Goal: Find specific page/section: Find specific page/section

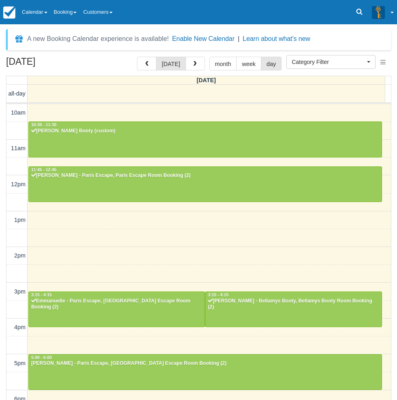
select select
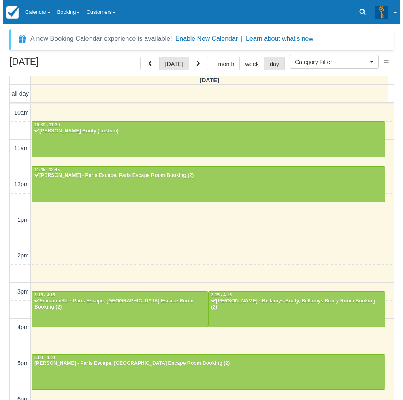
scroll to position [127, 0]
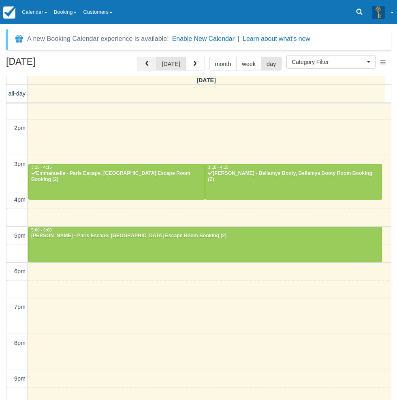
click at [148, 68] on button "button" at bounding box center [146, 64] width 19 height 14
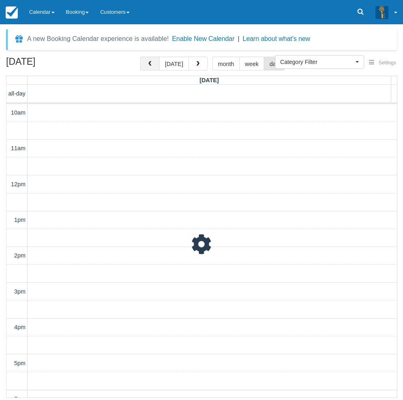
scroll to position [153, 0]
click at [148, 68] on button "button" at bounding box center [149, 64] width 19 height 14
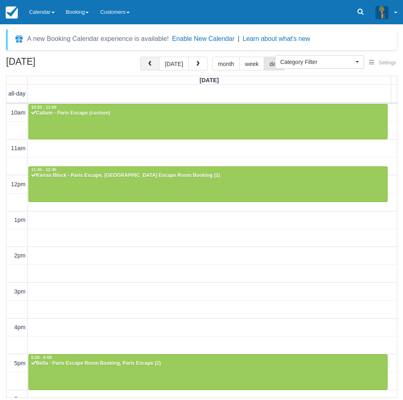
scroll to position [153, 0]
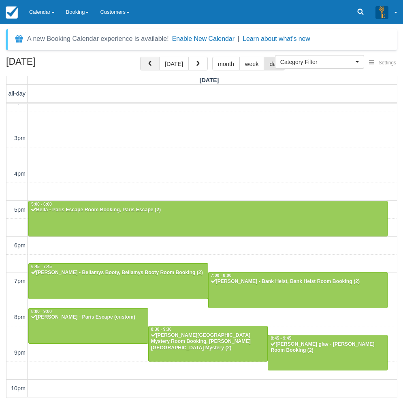
click at [148, 68] on button "button" at bounding box center [149, 64] width 19 height 14
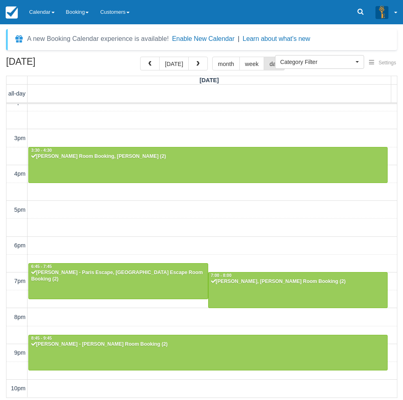
scroll to position [153, 0]
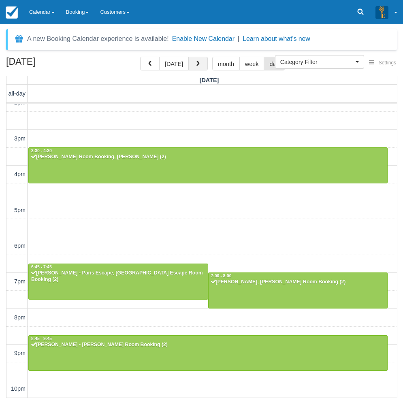
click at [191, 67] on button "button" at bounding box center [197, 64] width 19 height 14
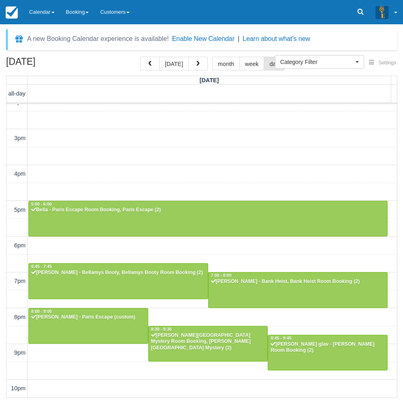
scroll to position [153, 0]
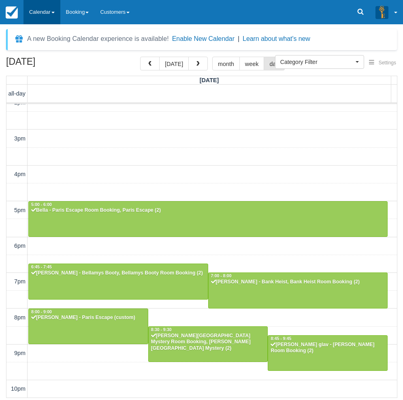
click at [38, 13] on link "Calendar" at bounding box center [41, 12] width 37 height 24
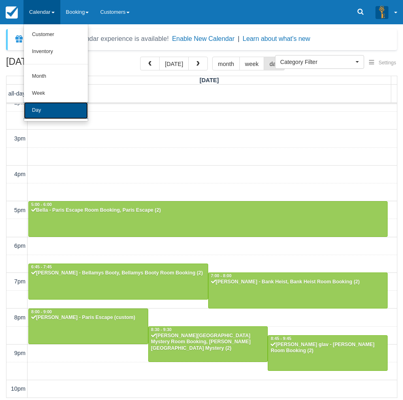
click at [62, 106] on link "Day" at bounding box center [56, 110] width 64 height 17
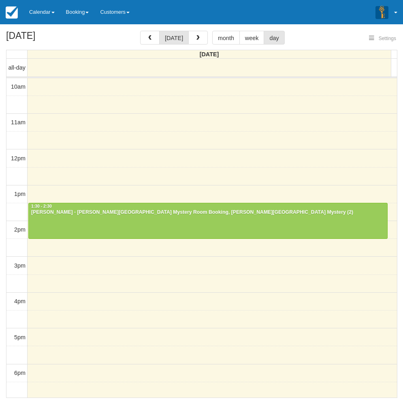
select select
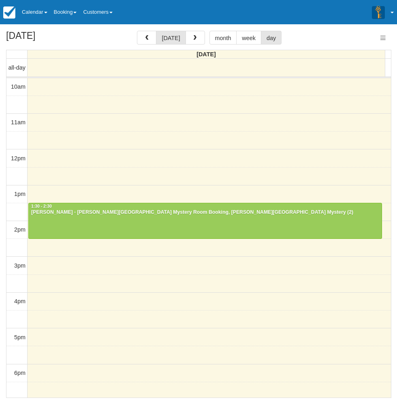
select select
